Goal: Task Accomplishment & Management: Manage account settings

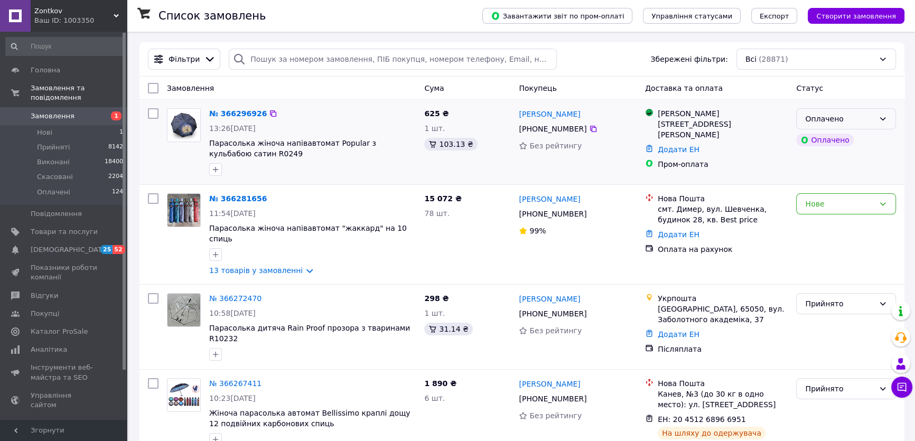
click at [874, 116] on div "Оплачено" at bounding box center [846, 118] width 100 height 21
click at [877, 140] on li "Прийнято" at bounding box center [845, 141] width 99 height 19
click at [855, 208] on div "Нове" at bounding box center [839, 204] width 69 height 12
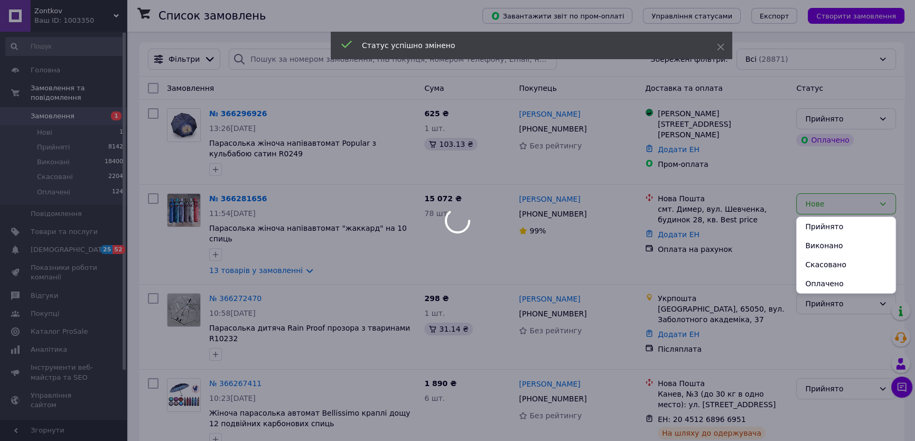
click at [844, 230] on li "Прийнято" at bounding box center [845, 226] width 99 height 19
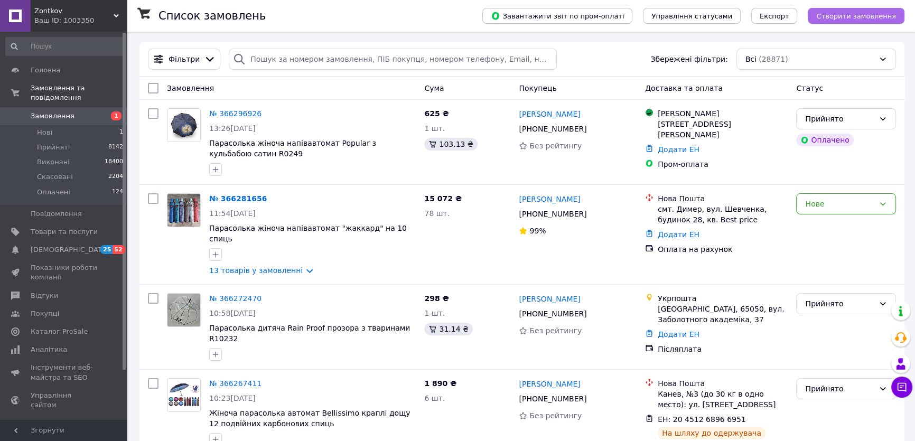
click at [851, 21] on button "Створити замовлення" at bounding box center [855, 16] width 97 height 16
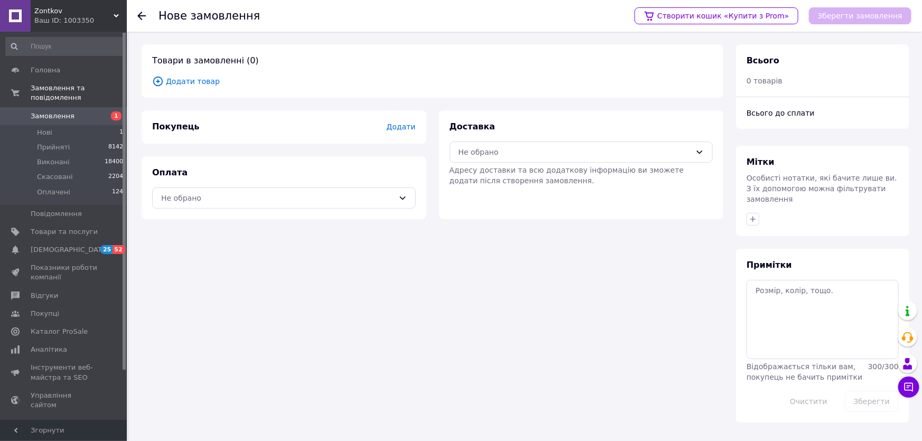
click at [187, 84] on span "Додати товар" at bounding box center [432, 82] width 560 height 12
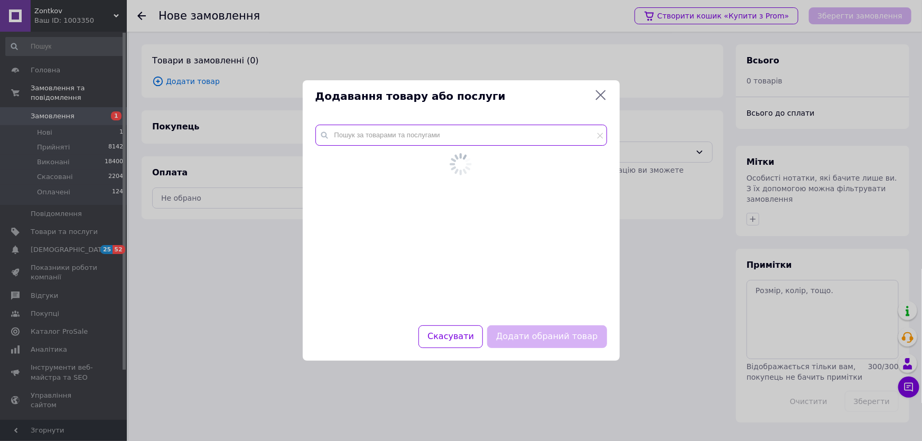
click at [393, 144] on input "text" at bounding box center [461, 135] width 292 height 21
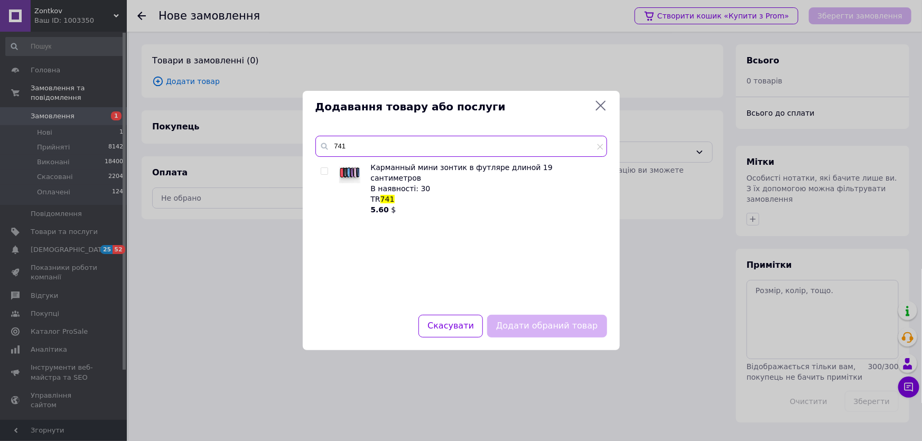
type input "741"
click at [324, 172] on input "checkbox" at bounding box center [324, 171] width 7 height 7
checkbox input "true"
click at [550, 328] on button "Додати обраний товар" at bounding box center [546, 326] width 119 height 23
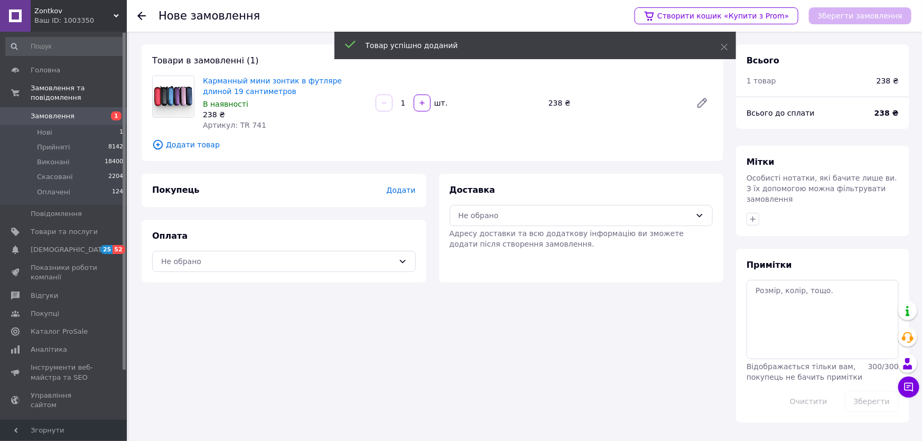
click at [406, 102] on input "1" at bounding box center [402, 103] width 17 height 8
type input "12"
click at [503, 218] on div "Не обрано" at bounding box center [574, 216] width 233 height 12
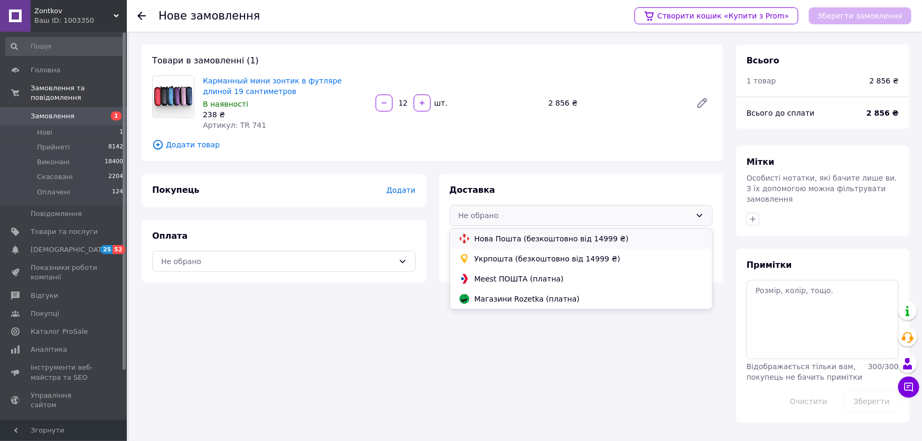
drag, startPoint x: 506, startPoint y: 242, endPoint x: 501, endPoint y: 240, distance: 5.7
click at [506, 242] on span "Нова Пошта (безкоштовно від 14999 ₴)" at bounding box center [589, 238] width 230 height 11
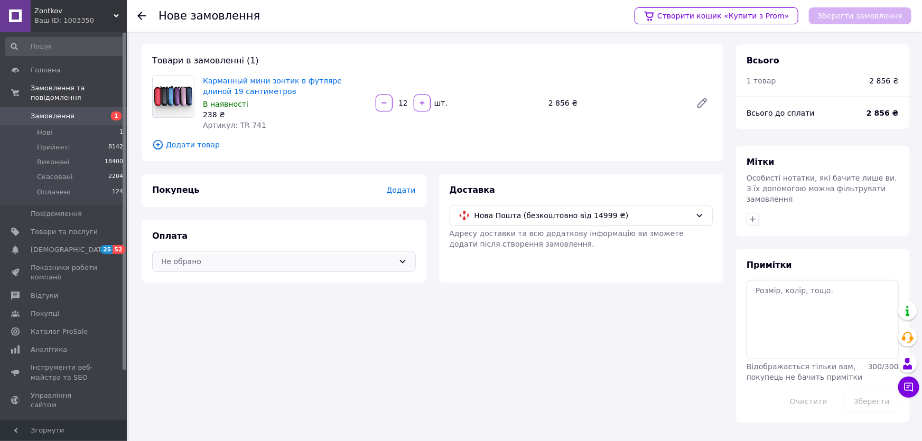
click at [372, 267] on div "Не обрано" at bounding box center [284, 261] width 264 height 21
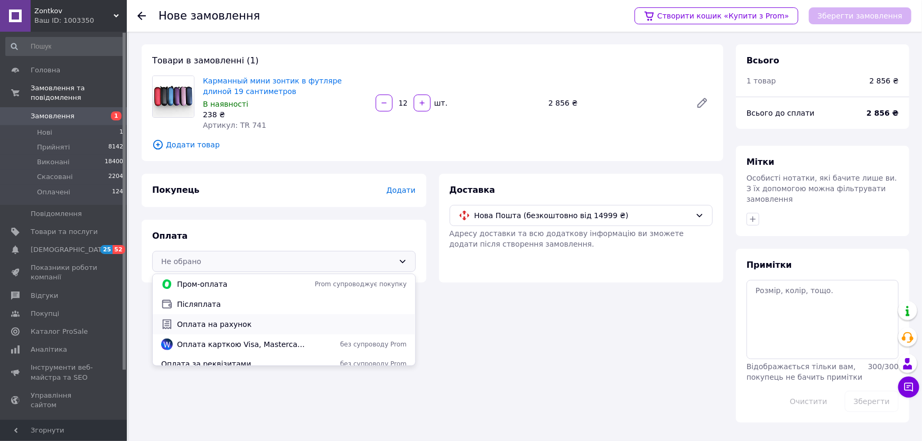
click at [261, 328] on span "Оплата на рахунок" at bounding box center [292, 324] width 230 height 11
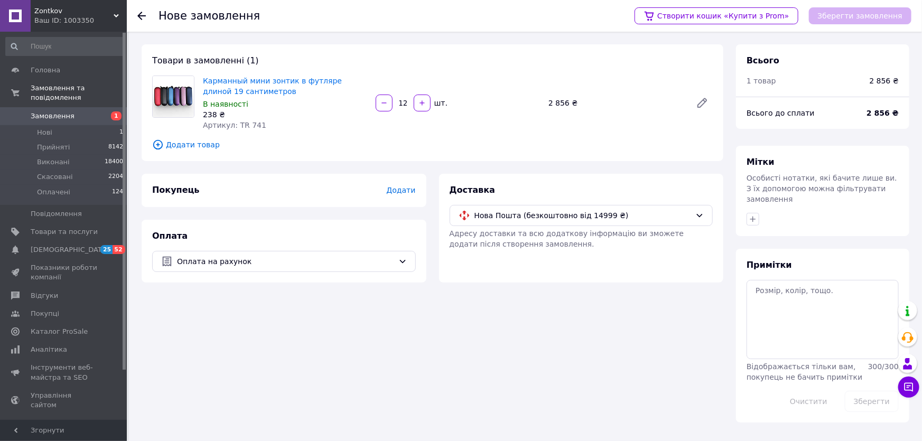
click at [404, 187] on span "Додати" at bounding box center [400, 190] width 29 height 8
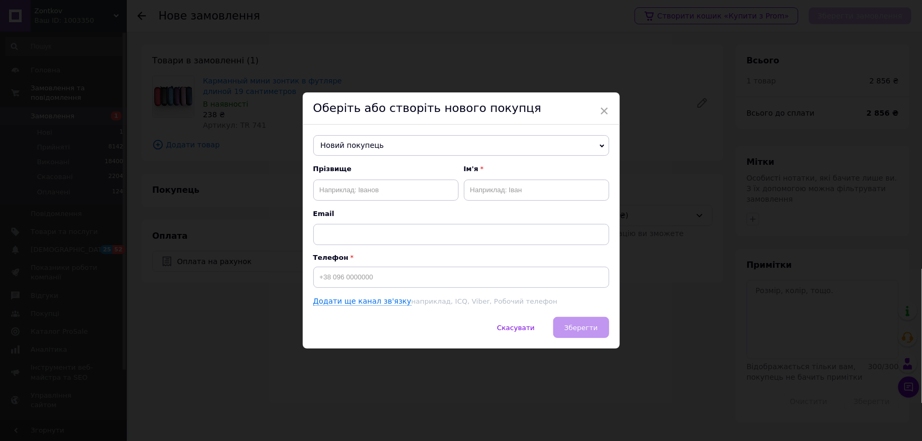
click at [350, 143] on span "Новий покупець" at bounding box center [461, 145] width 296 height 21
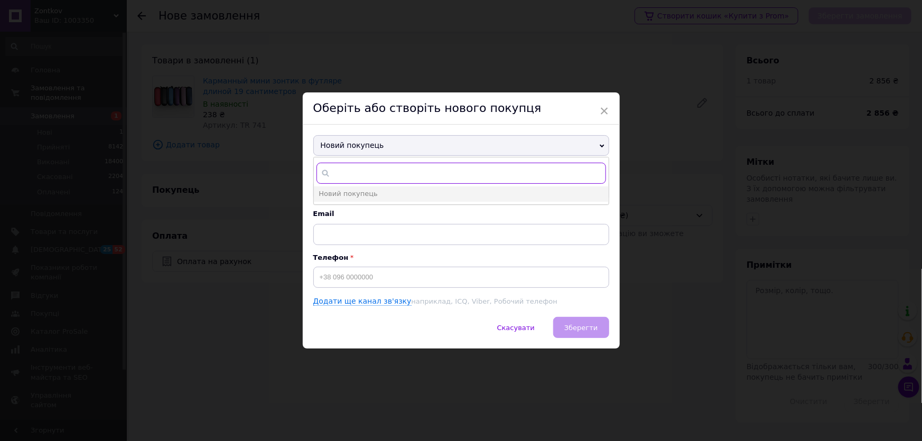
paste input "[PHONE_NUMBER]"
type input "[PHONE_NUMBER]"
click at [374, 205] on span "[PERSON_NAME]" at bounding box center [347, 209] width 57 height 8
type input "[PERSON_NAME]"
type input "[PHONE_NUMBER]"
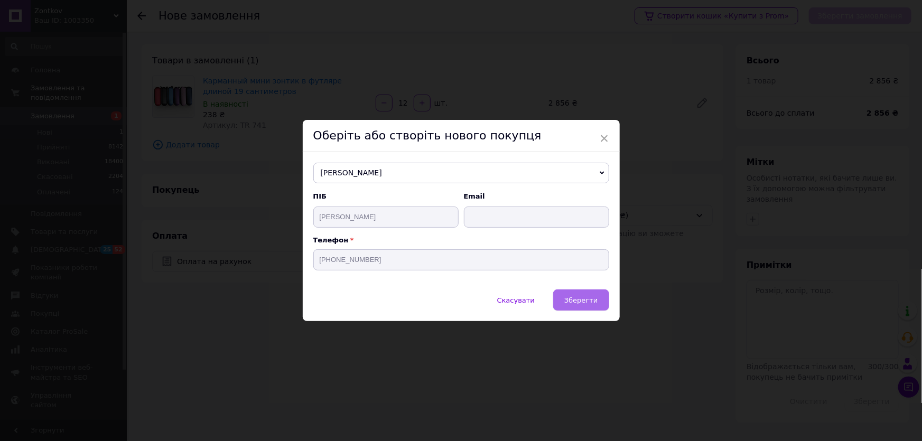
click at [581, 302] on span "Зберегти" at bounding box center [580, 300] width 33 height 8
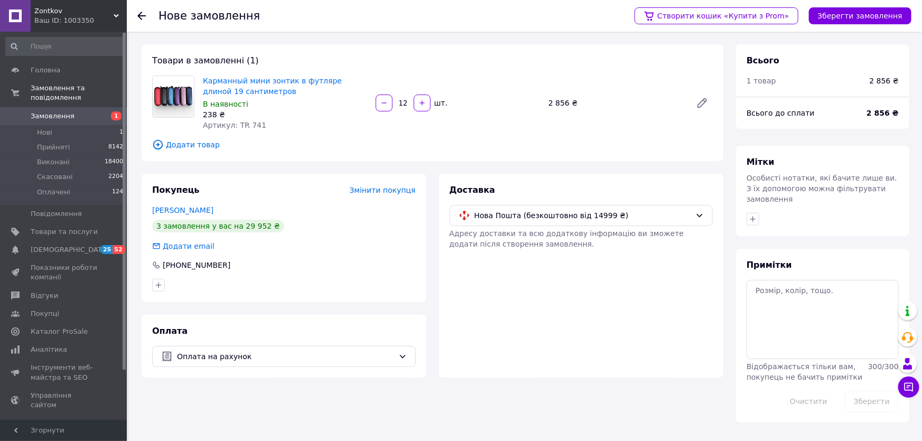
click at [850, 26] on div "Створити кошик «Купити з Prom» Зберегти замовлення" at bounding box center [767, 16] width 287 height 32
click at [855, 18] on button "Зберегти замовлення" at bounding box center [860, 15] width 102 height 17
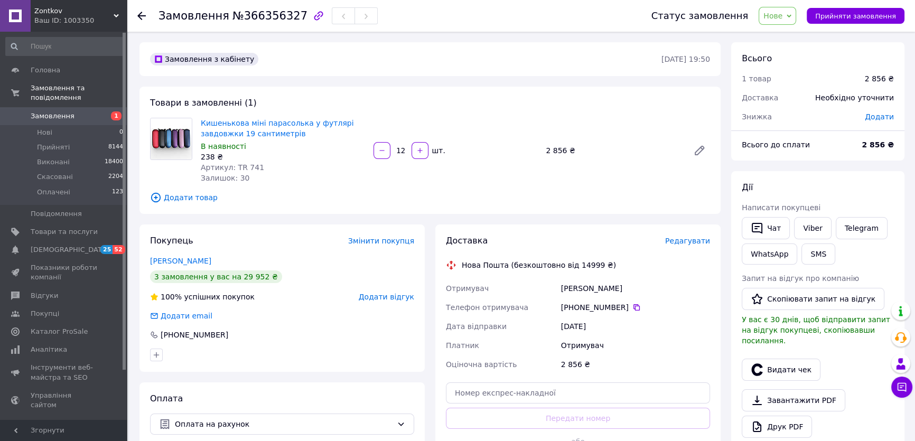
click at [701, 245] on span "Редагувати" at bounding box center [687, 241] width 45 height 8
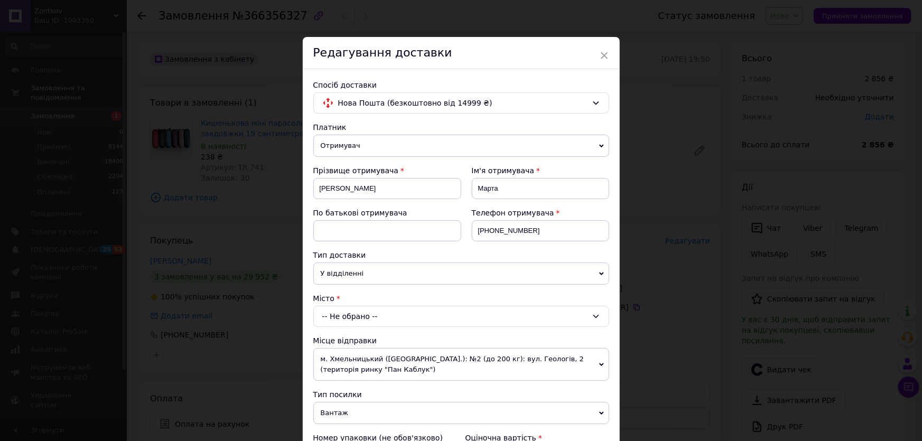
click at [361, 274] on span "У відділенні" at bounding box center [461, 273] width 296 height 22
click at [362, 309] on li "В поштоматі" at bounding box center [461, 310] width 296 height 16
click at [364, 316] on div "-- Не обрано --" at bounding box center [461, 316] width 296 height 21
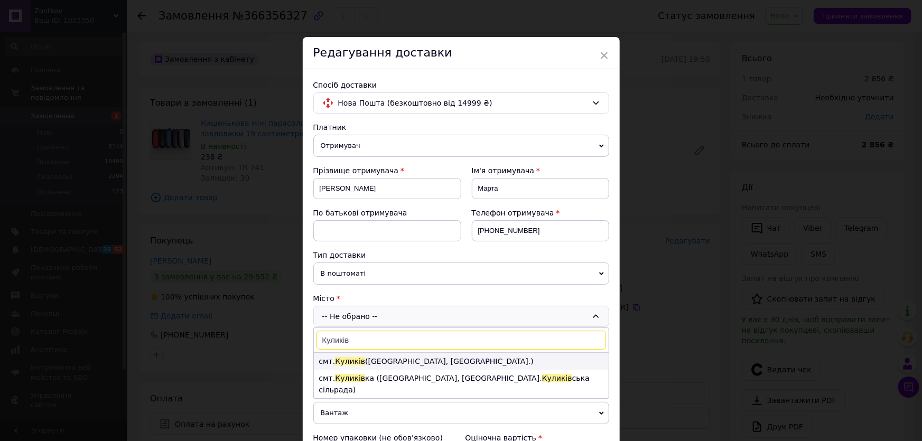
type input "Куликів"
click at [407, 361] on li "смт. [GEOGRAPHIC_DATA] ([GEOGRAPHIC_DATA], [GEOGRAPHIC_DATA].)" at bounding box center [461, 361] width 295 height 17
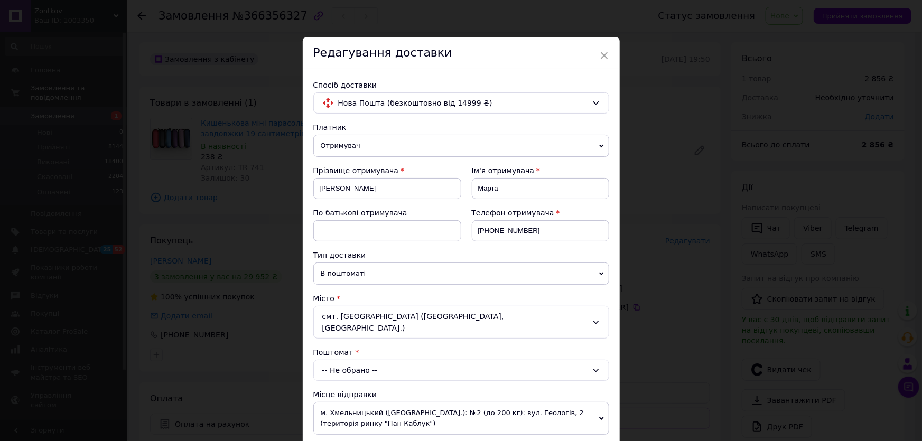
click at [387, 360] on div "-- Не обрано --" at bounding box center [461, 370] width 296 height 21
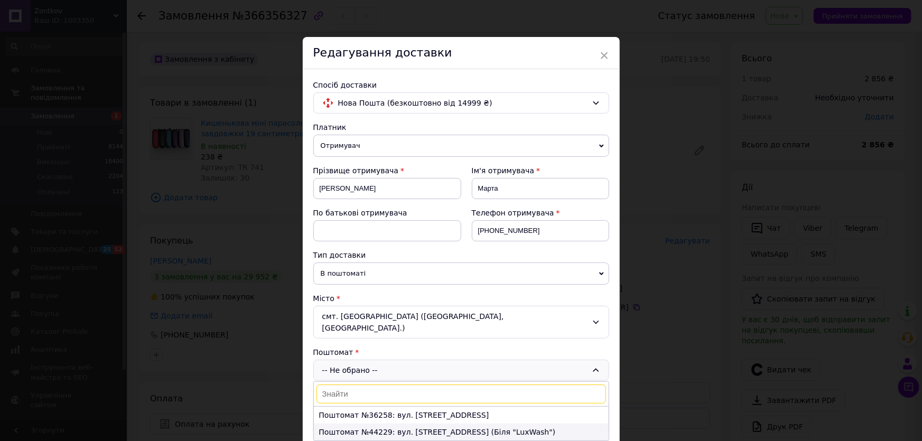
click at [405, 424] on li "Поштомат №44229: вул. [STREET_ADDRESS] (Біля "LuxWash")" at bounding box center [461, 432] width 295 height 17
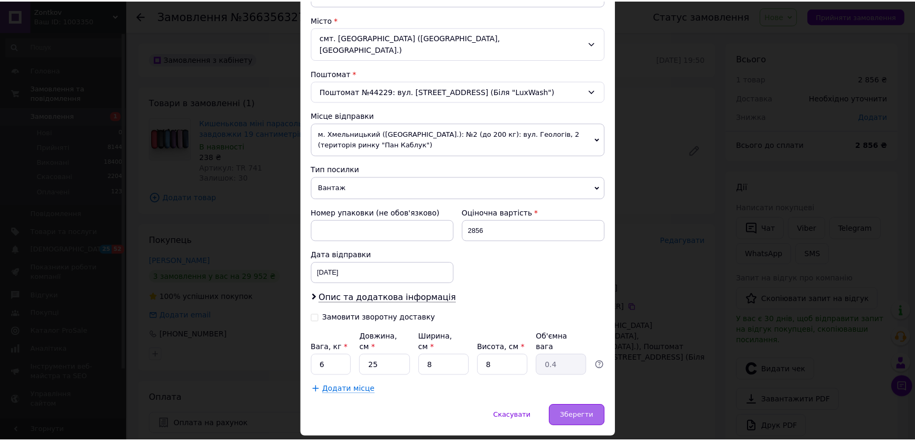
scroll to position [288, 0]
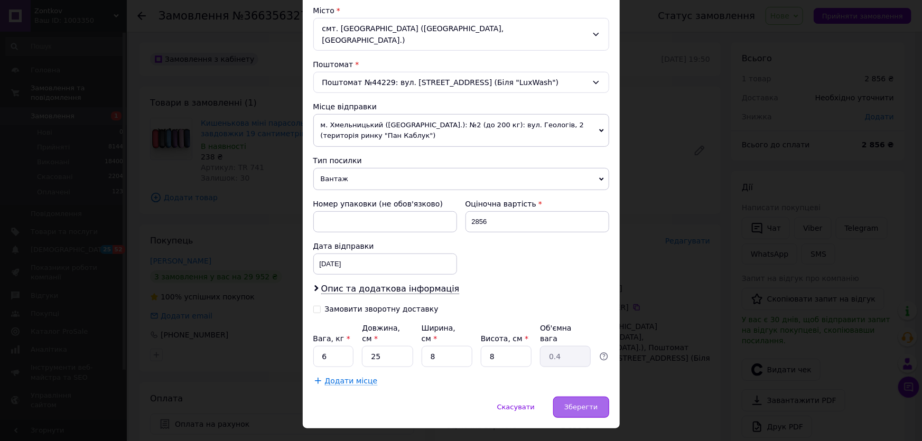
click at [582, 403] on span "Зберегти" at bounding box center [580, 407] width 33 height 8
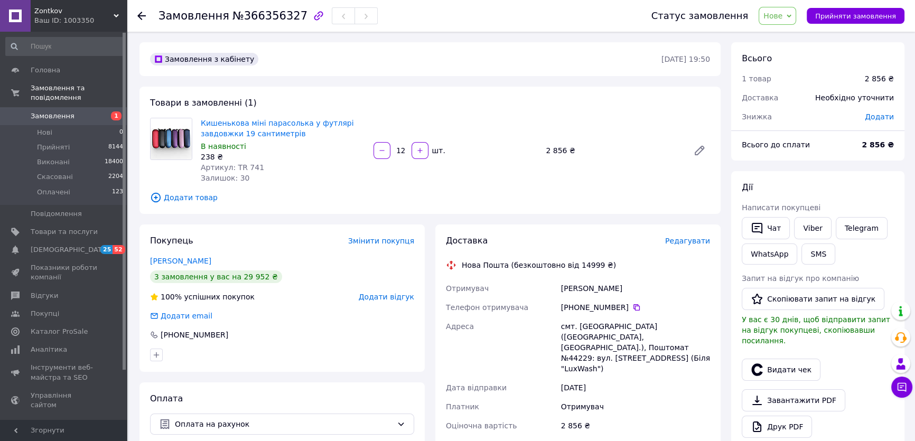
drag, startPoint x: 767, startPoint y: 23, endPoint x: 784, endPoint y: 27, distance: 17.4
click at [769, 23] on div "Статус замовлення Нове Прийнято Виконано Скасовано Оплачено Прийняти замовлення" at bounding box center [773, 16] width 264 height 18
drag, startPoint x: 786, startPoint y: 26, endPoint x: 795, endPoint y: 21, distance: 10.4
click at [787, 26] on div "Статус замовлення Нове Прийнято Виконано Скасовано Оплачено Прийняти замовлення" at bounding box center [767, 16] width 274 height 32
click at [795, 21] on span "Нове" at bounding box center [776, 16] width 37 height 18
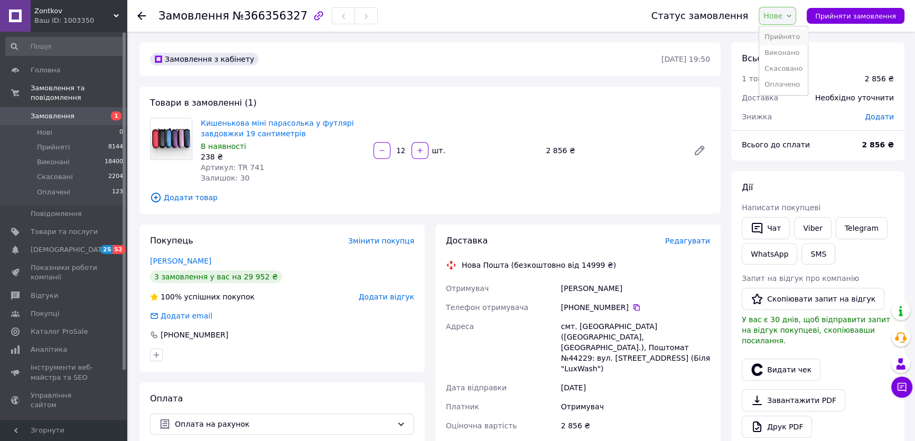
click at [788, 37] on li "Прийнято" at bounding box center [783, 37] width 49 height 16
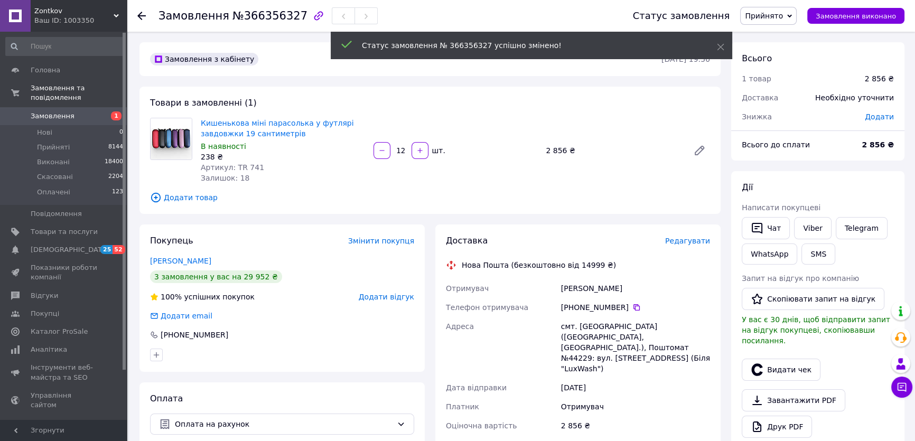
click at [61, 114] on link "Замовлення 1" at bounding box center [64, 116] width 129 height 18
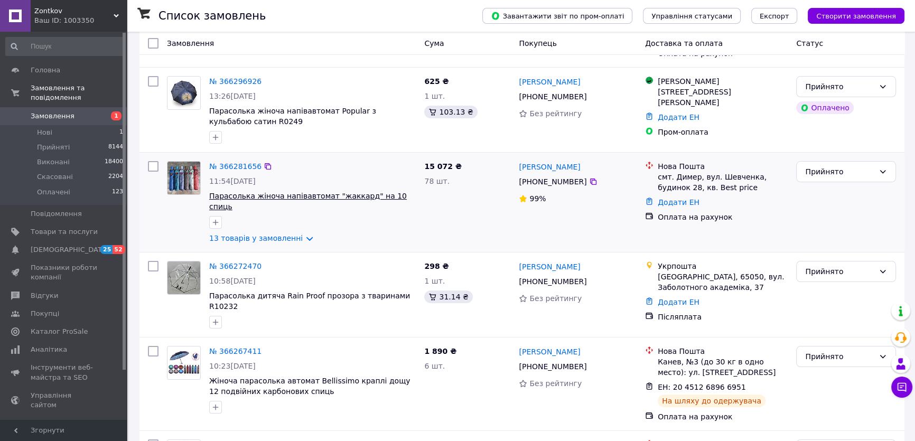
scroll to position [144, 0]
click at [236, 161] on link "№ 366281656" at bounding box center [235, 165] width 52 height 8
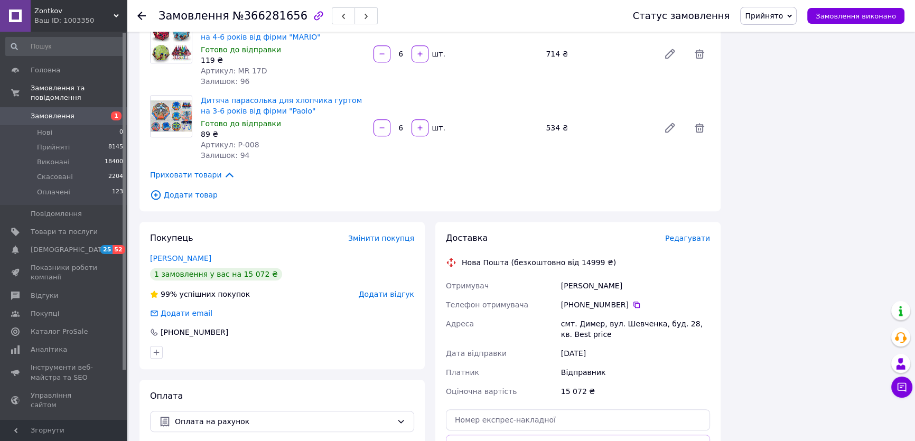
scroll to position [912, 0]
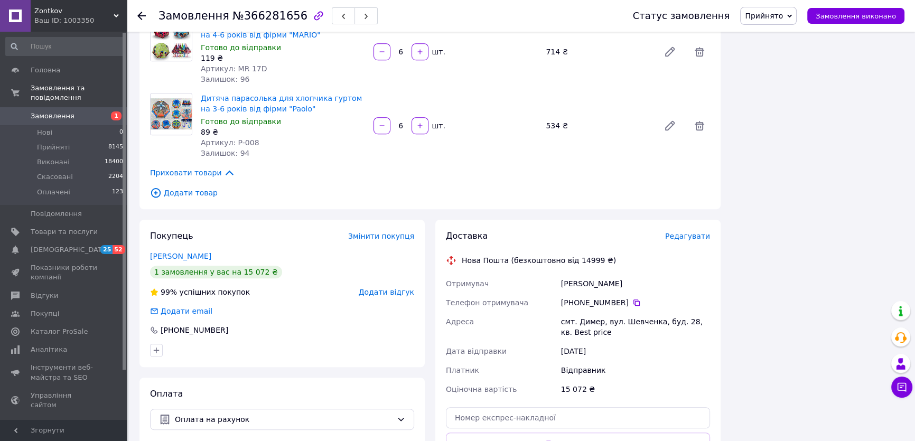
click at [223, 167] on icon at bounding box center [229, 173] width 12 height 12
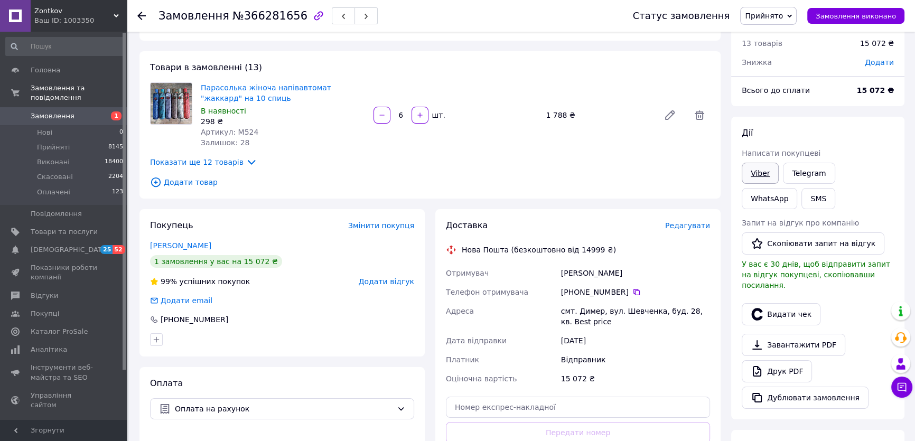
click at [762, 170] on link "Viber" at bounding box center [759, 173] width 37 height 21
